Goal: Task Accomplishment & Management: Use online tool/utility

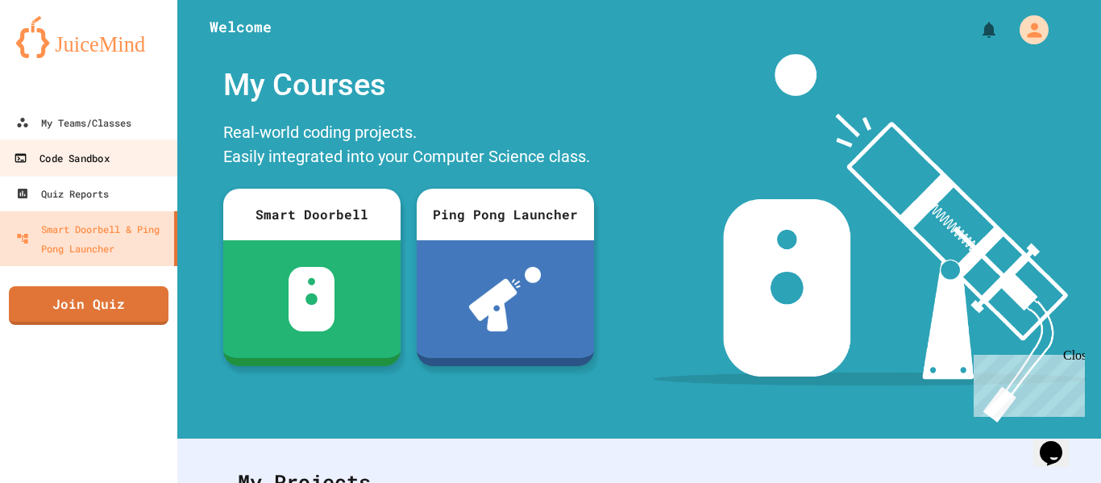
click at [62, 170] on link "Code Sandbox" at bounding box center [89, 157] width 183 height 36
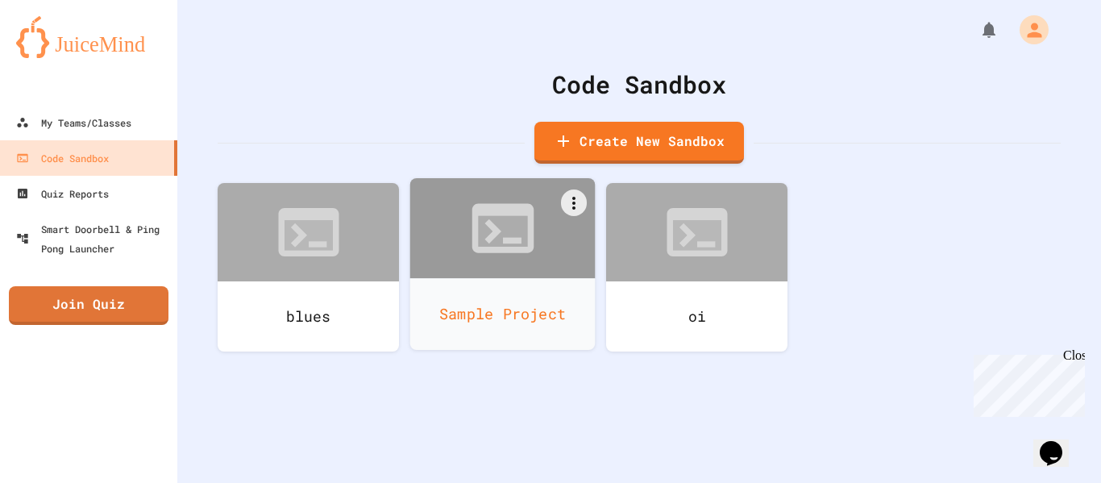
click at [431, 297] on div "Sample Project" at bounding box center [502, 314] width 185 height 72
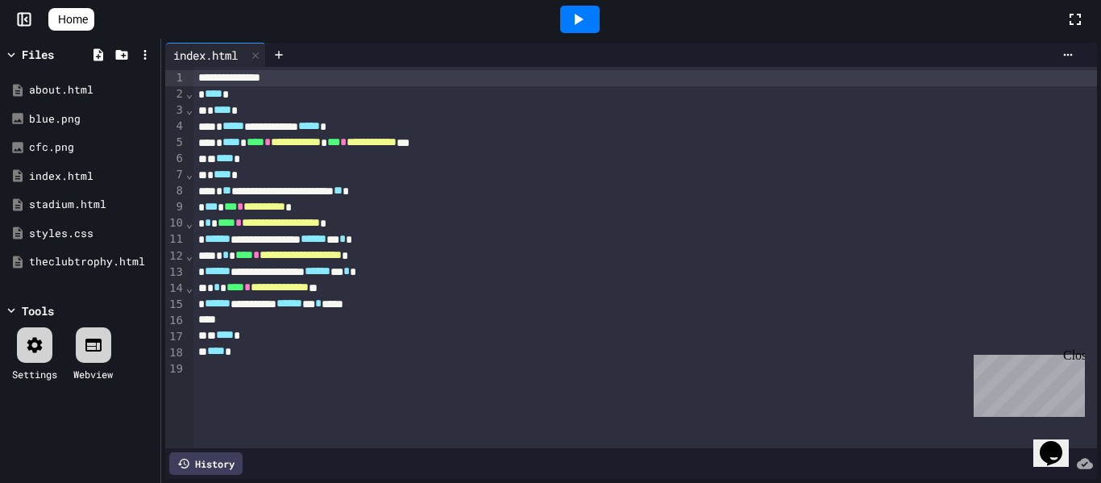
click at [585, 11] on icon at bounding box center [577, 19] width 19 height 19
